Goal: Submit feedback/report problem

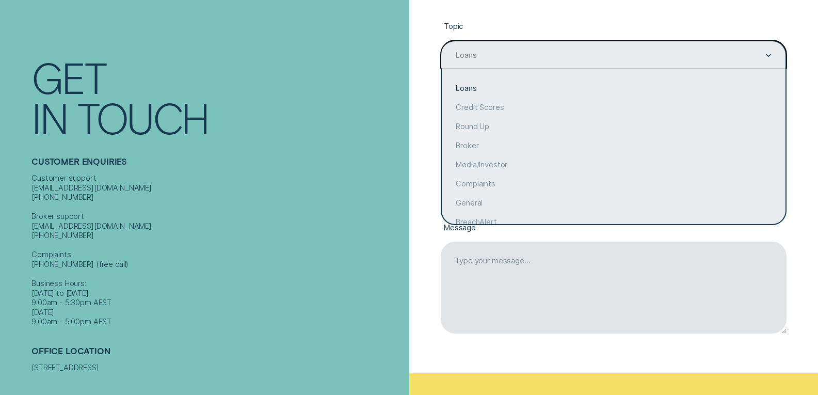
click at [770, 54] on icon "Contact form" at bounding box center [767, 55] width 5 height 3
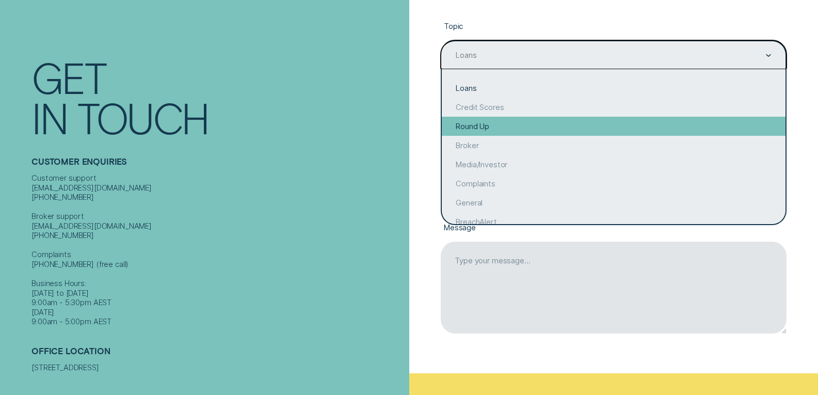
click at [479, 130] on div "Round Up" at bounding box center [614, 126] width 344 height 19
type input "Round Up"
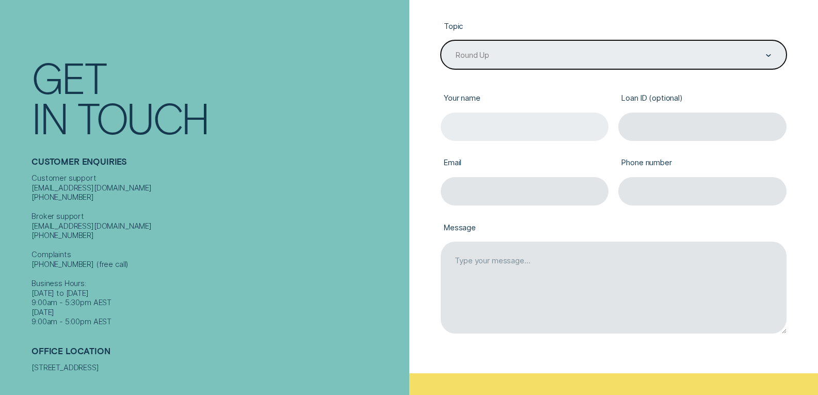
click at [483, 119] on input "Your name" at bounding box center [525, 126] width 168 height 29
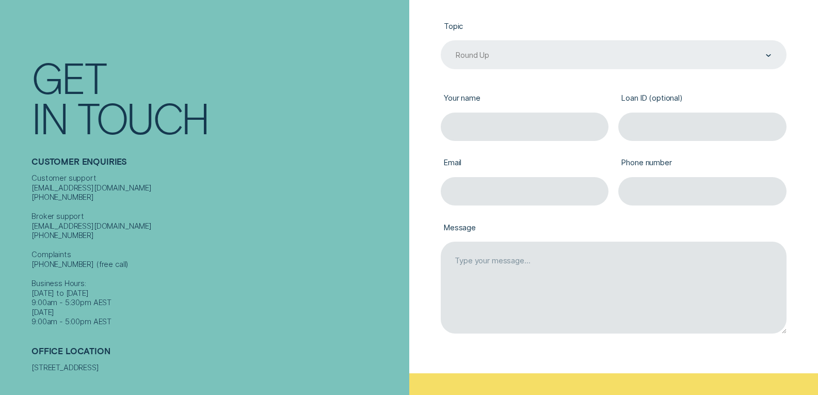
type input "[PERSON_NAME]"
type input "[EMAIL_ADDRESS][DOMAIN_NAME]"
type input "0422075476"
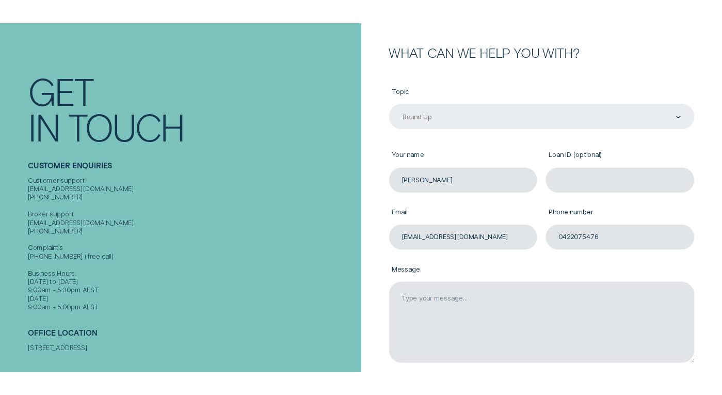
scroll to position [155, 0]
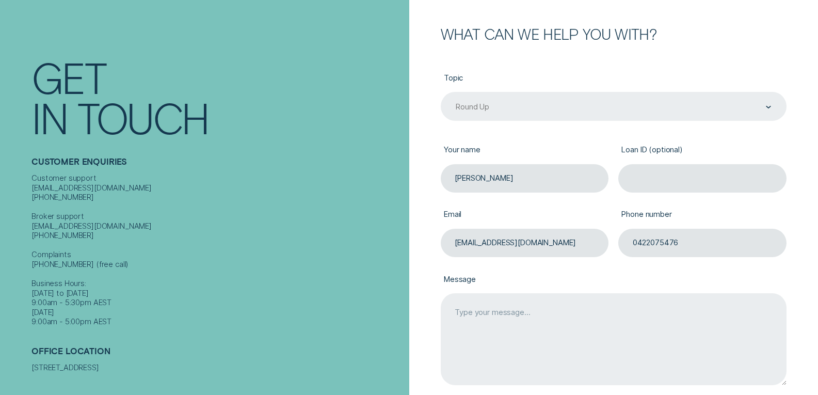
click at [456, 307] on textarea "Message" at bounding box center [614, 339] width 346 height 92
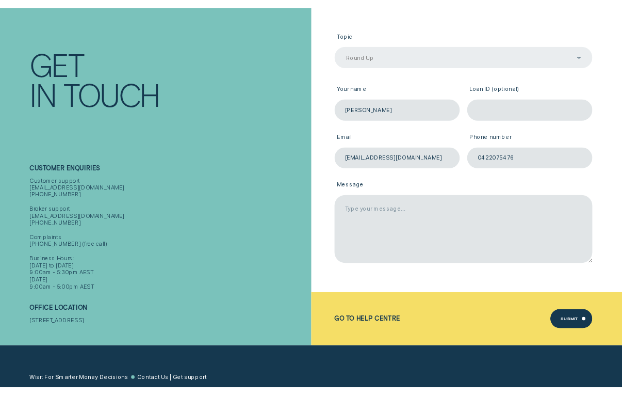
scroll to position [153, 0]
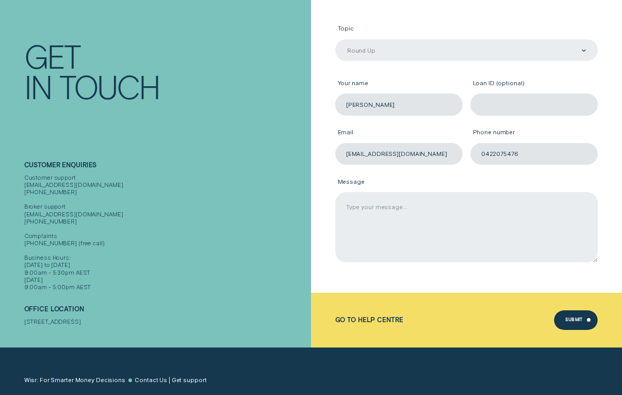
click at [382, 209] on textarea "Message" at bounding box center [466, 227] width 263 height 70
click at [406, 207] on textarea "Hello. as per you emailof [DATE] I am interested in persuing" at bounding box center [466, 227] width 263 height 70
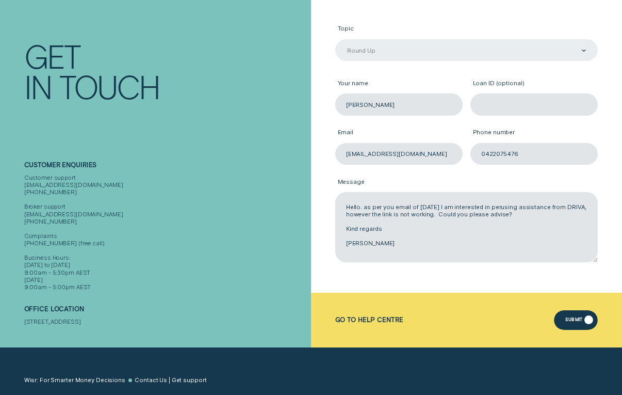
type textarea "Hello. as per you email of [DATE] I am interested in perusing assistance from D…"
click at [576, 319] on div "Submit" at bounding box center [574, 321] width 18 height 4
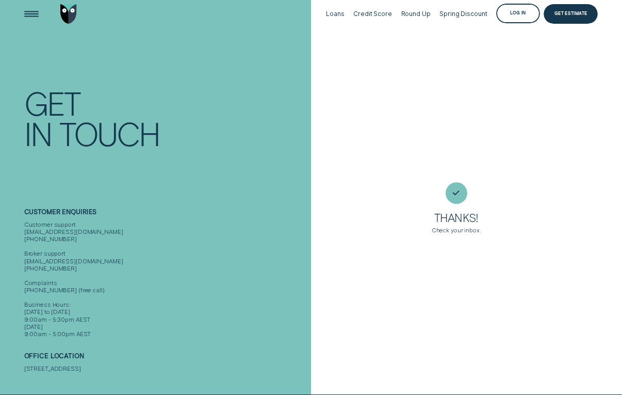
scroll to position [22, 0]
